Goal: Understand process/instructions: Learn how to perform a task or action

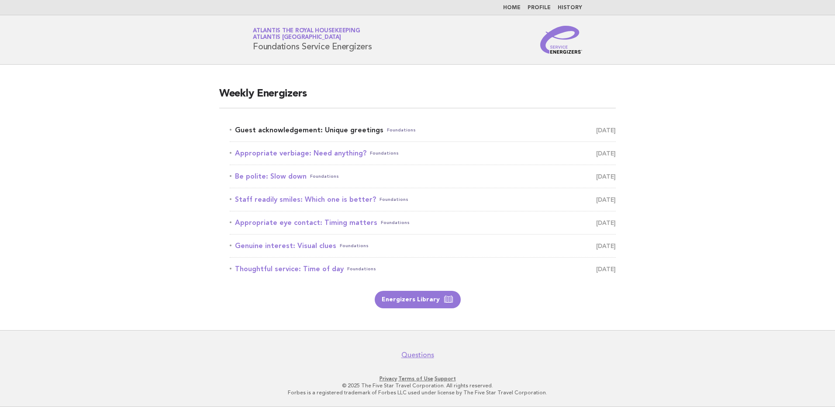
click at [366, 128] on link "Guest acknowledgement: Unique greetings Foundations October 15" at bounding box center [423, 130] width 386 height 12
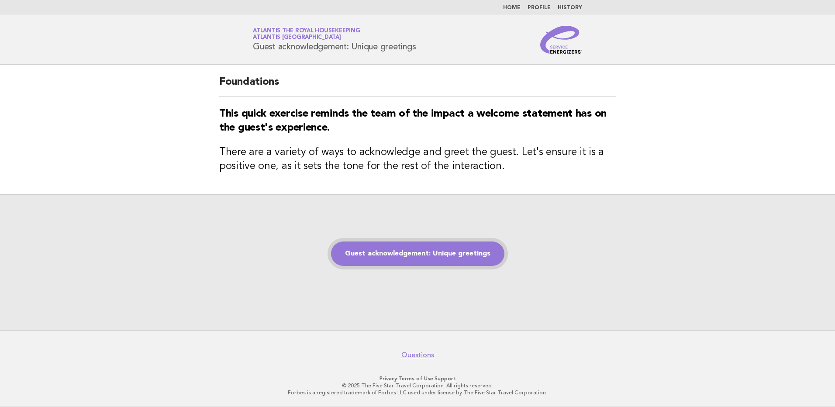
click at [393, 256] on link "Guest acknowledgement: Unique greetings" at bounding box center [417, 253] width 173 height 24
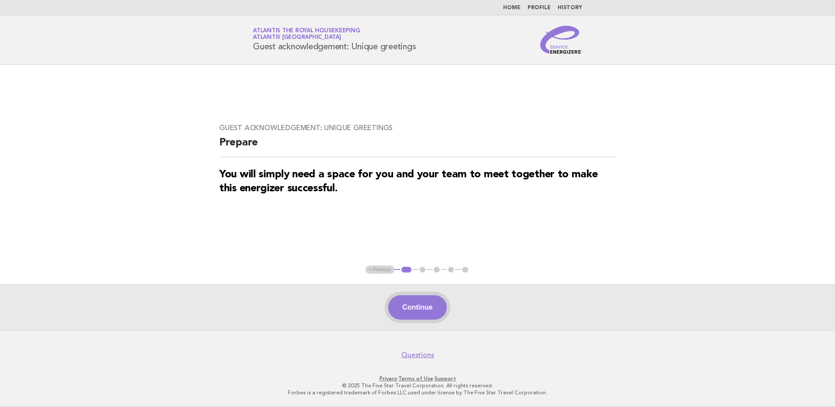
click at [403, 306] on button "Continue" at bounding box center [417, 307] width 58 height 24
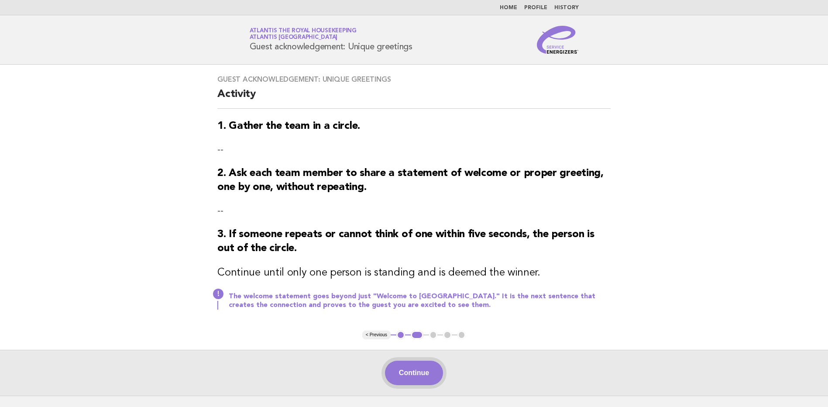
click at [407, 378] on button "Continue" at bounding box center [414, 373] width 58 height 24
